Goal: Task Accomplishment & Management: Manage account settings

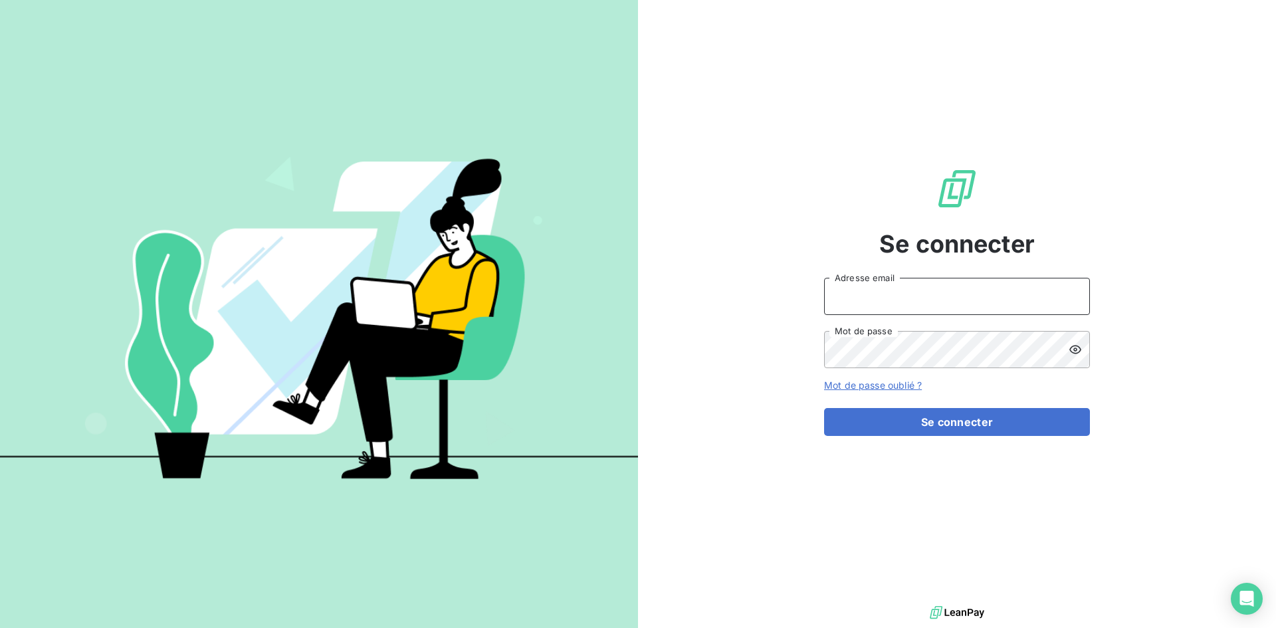
click at [872, 301] on input "Adresse email" at bounding box center [957, 296] width 266 height 37
type input "[EMAIL_ADDRESS][DOMAIN_NAME]"
click at [1076, 348] on icon at bounding box center [1076, 349] width 12 height 9
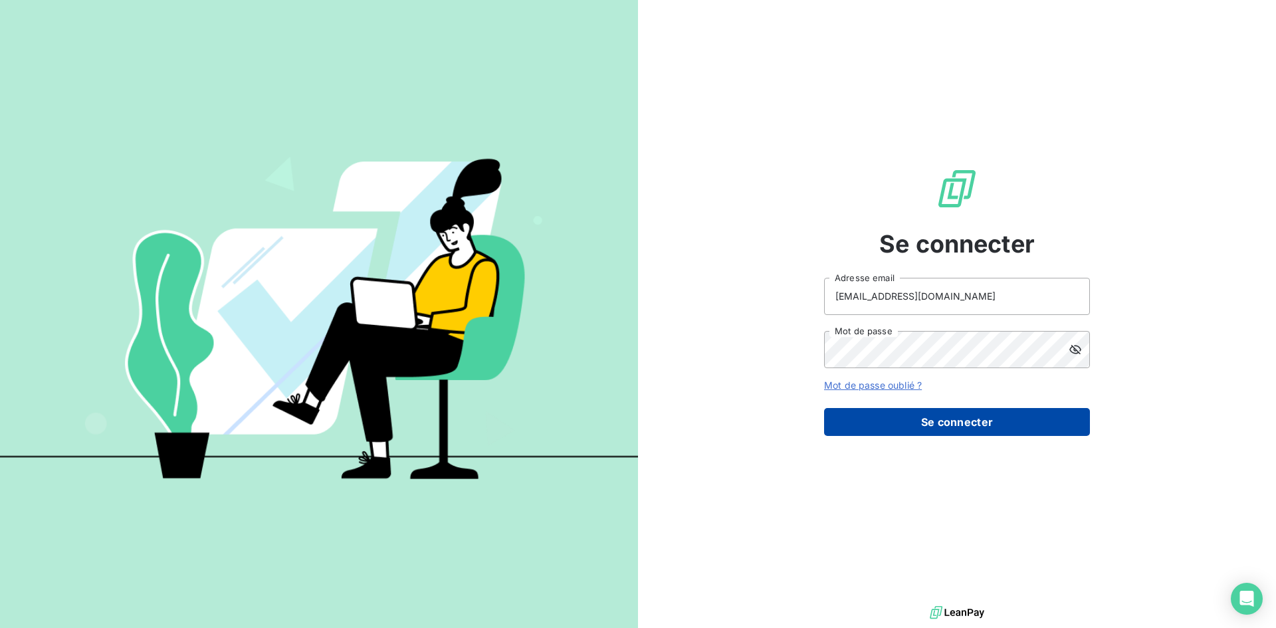
click at [962, 432] on button "Se connecter" at bounding box center [957, 422] width 266 height 28
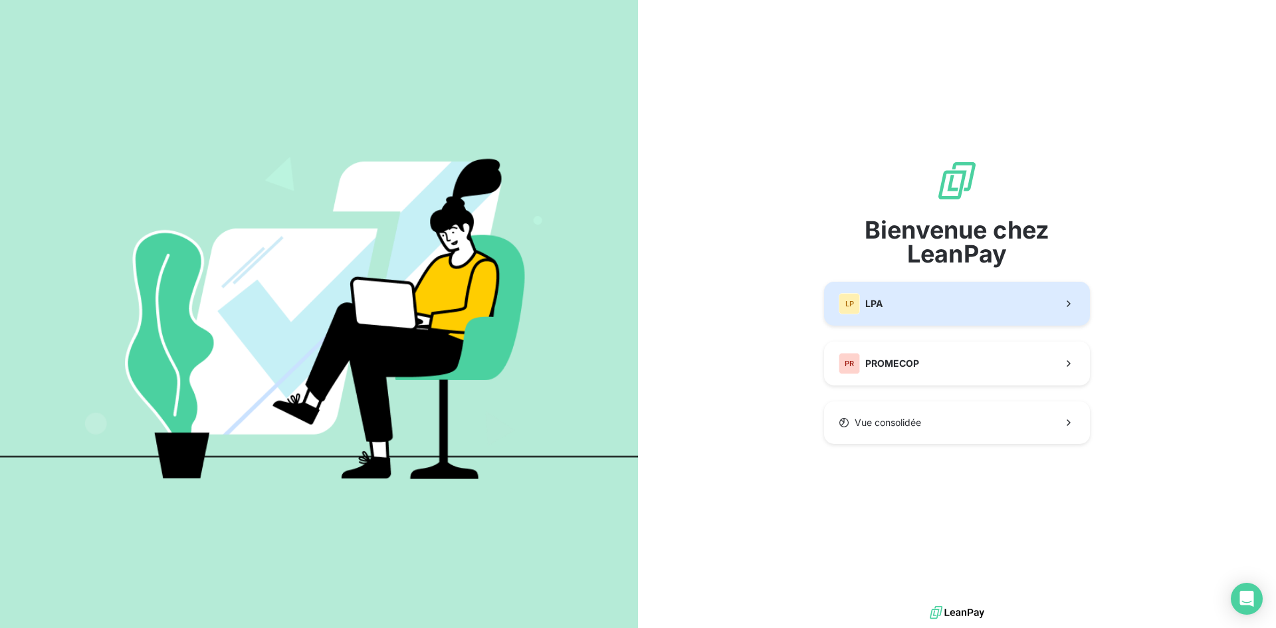
click at [907, 307] on button "LP LPA" at bounding box center [957, 304] width 266 height 44
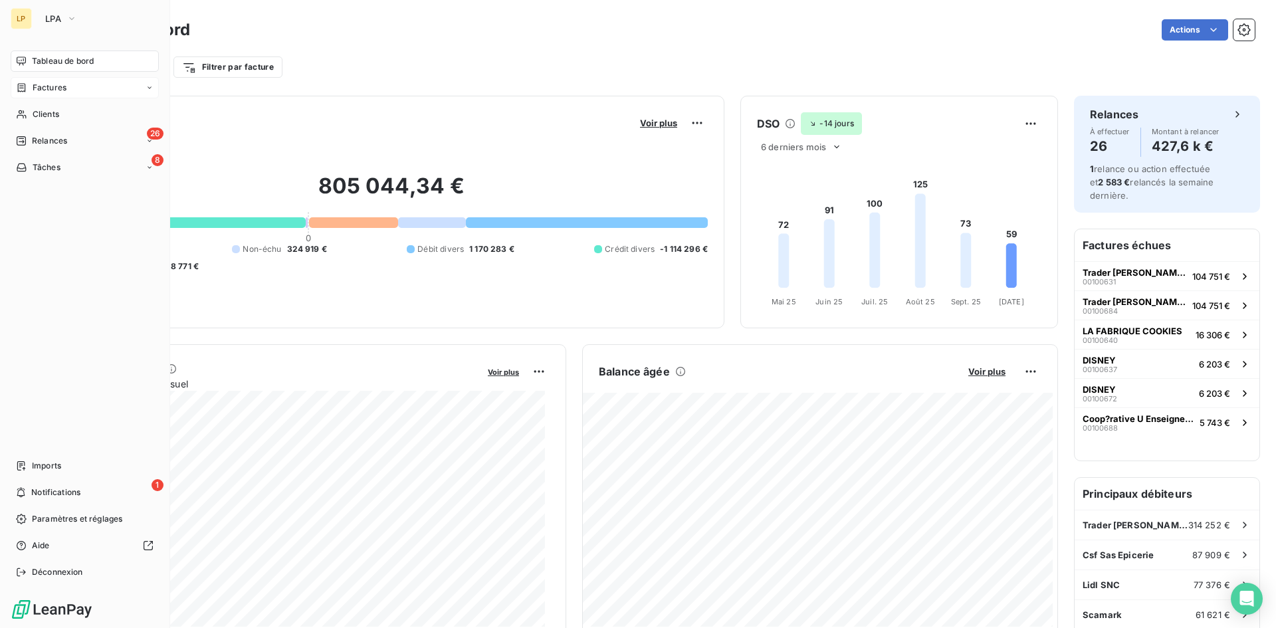
click at [37, 89] on span "Factures" at bounding box center [50, 88] width 34 height 12
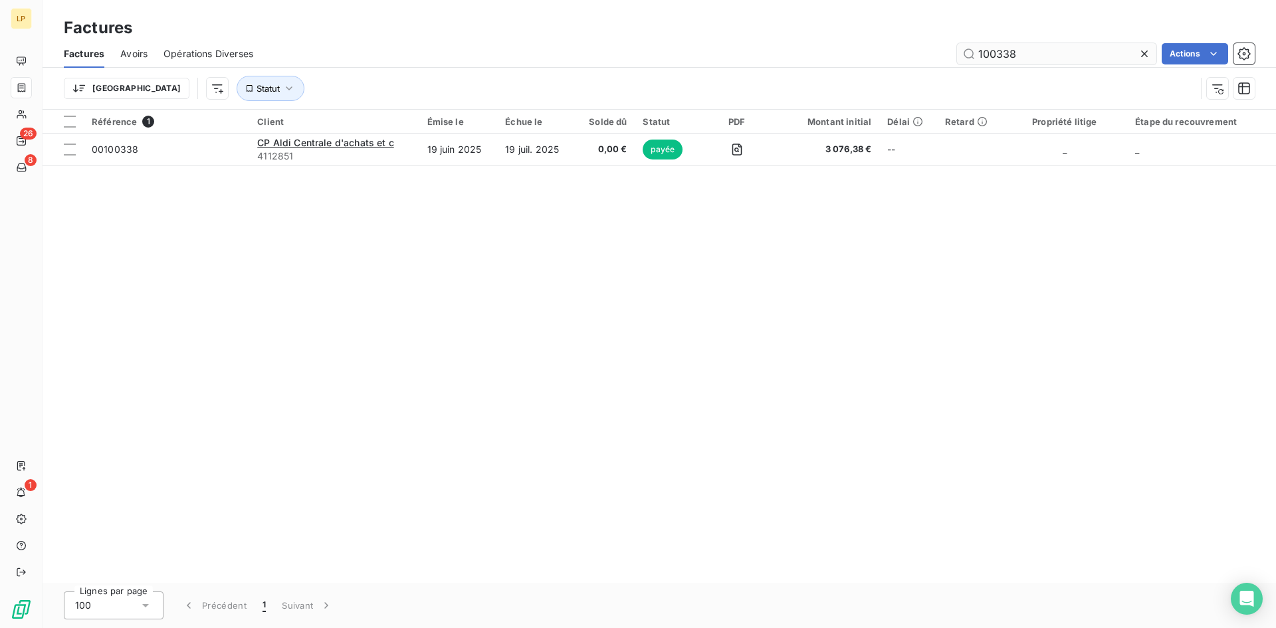
drag, startPoint x: 1040, startPoint y: 61, endPoint x: 998, endPoint y: 53, distance: 42.8
click at [998, 53] on input "100338" at bounding box center [1056, 53] width 199 height 21
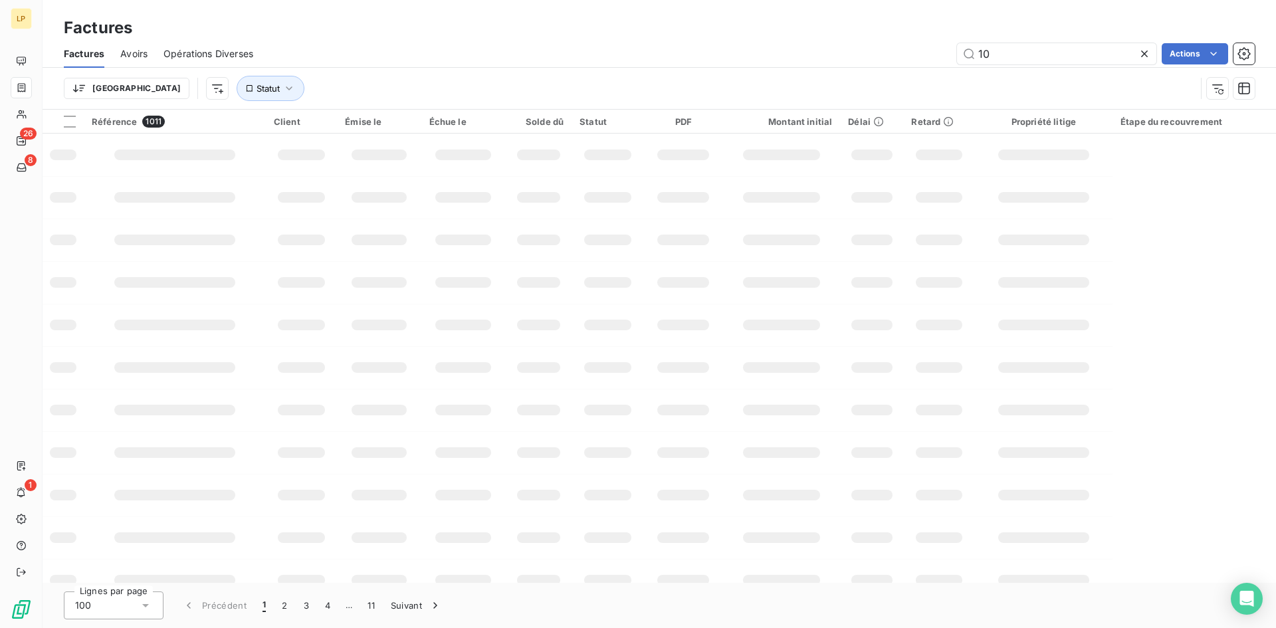
type input "1"
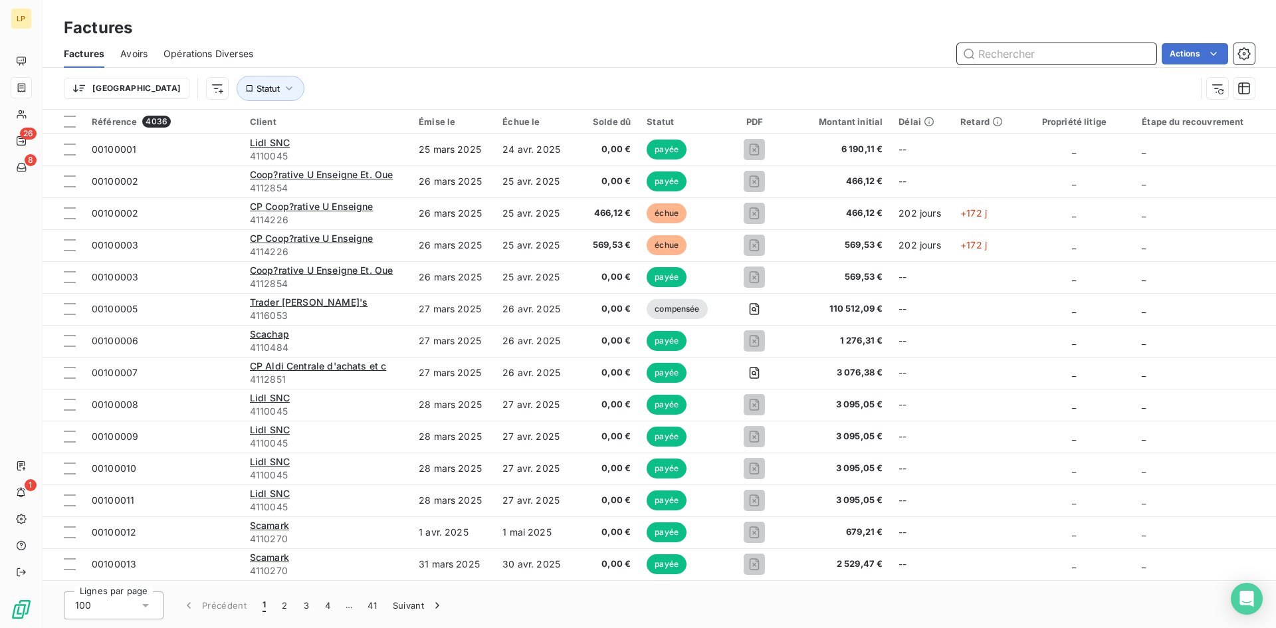
click at [1015, 56] on input "text" at bounding box center [1056, 53] width 199 height 21
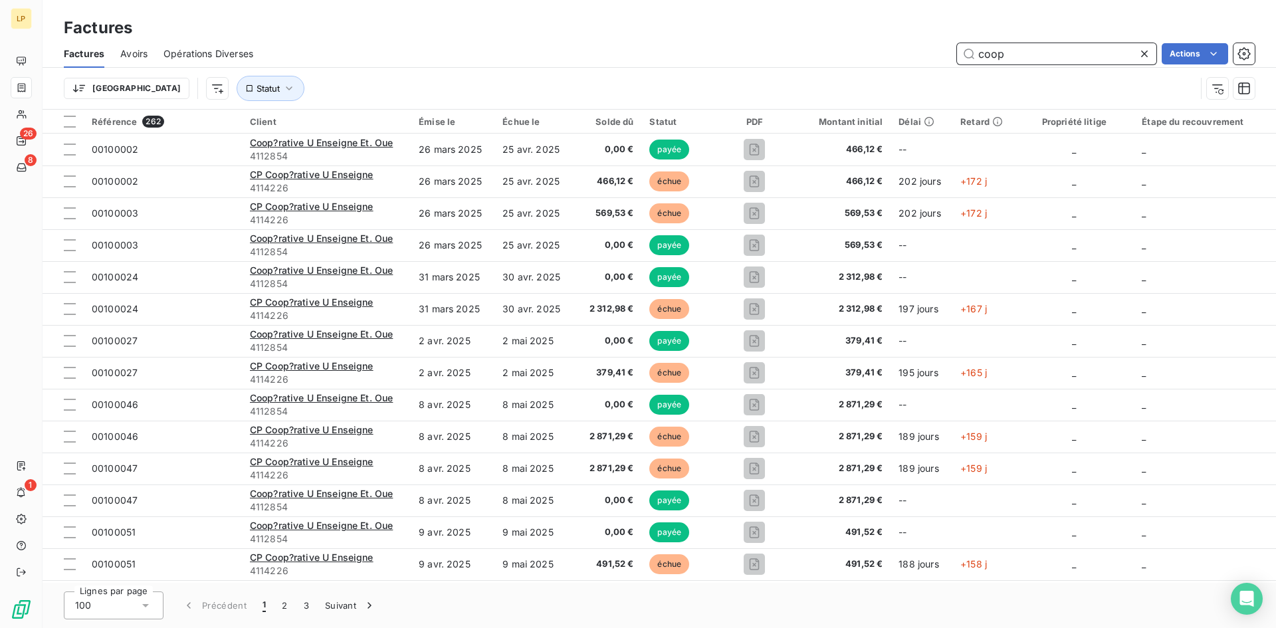
type input "coop"
